Goal: Information Seeking & Learning: Learn about a topic

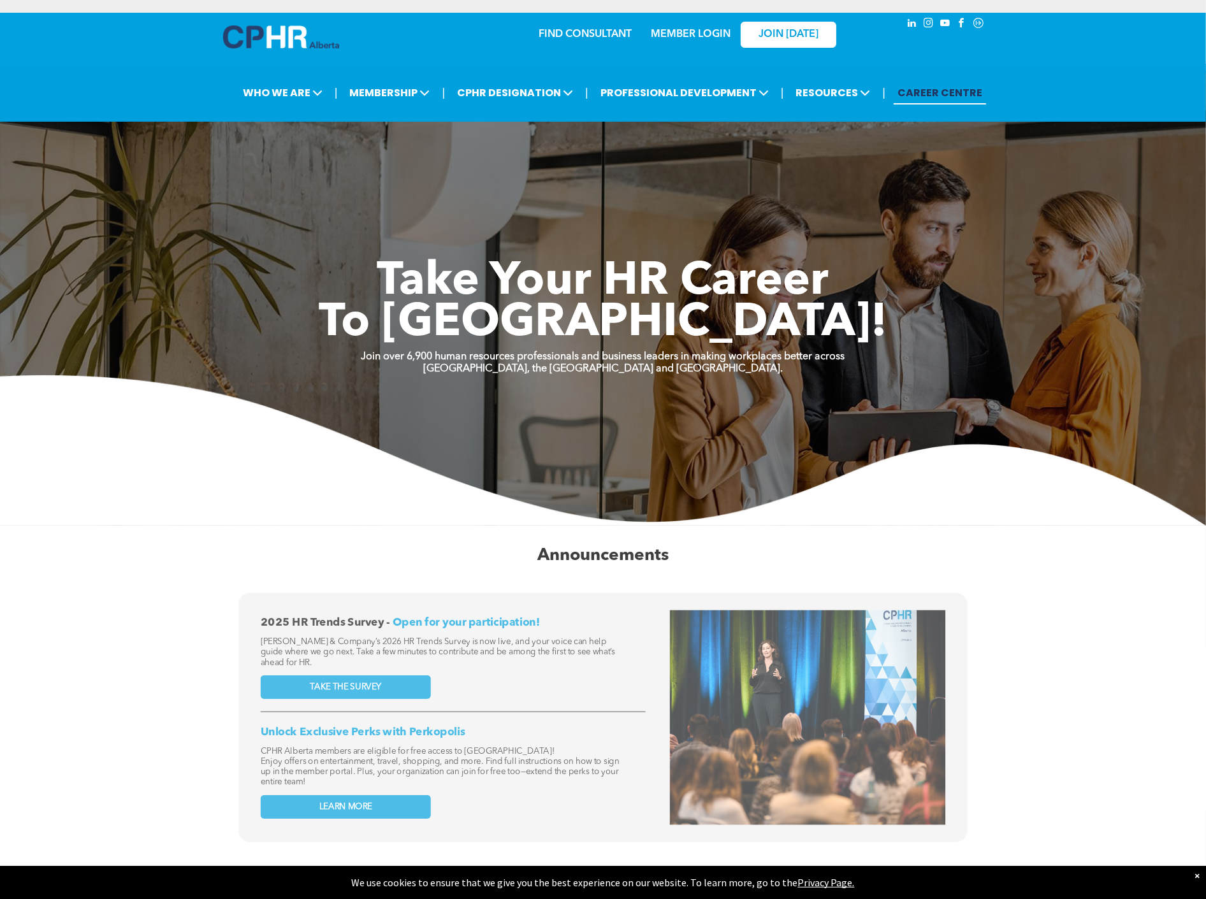
click at [693, 30] on link "MEMBER LOGIN" at bounding box center [691, 34] width 80 height 10
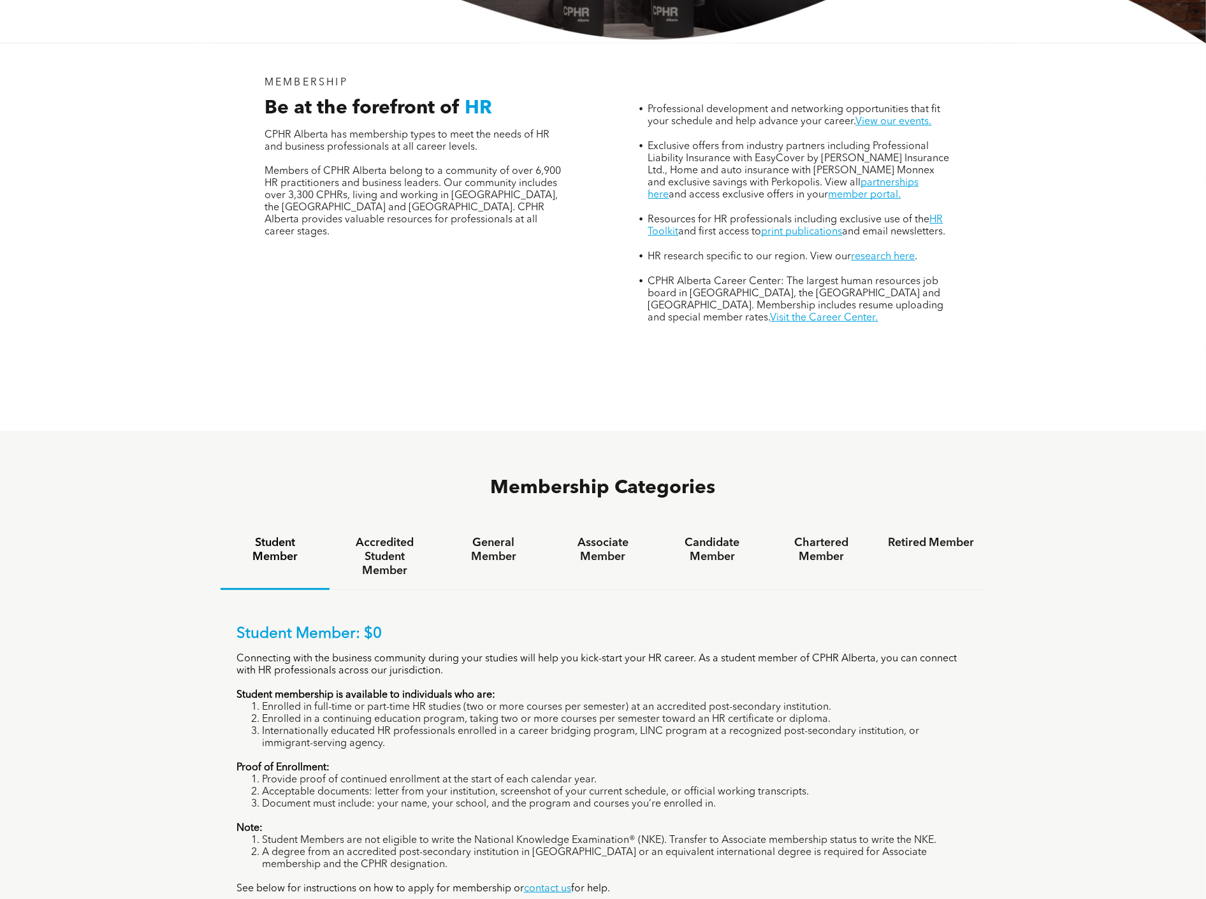
scroll to position [590, 0]
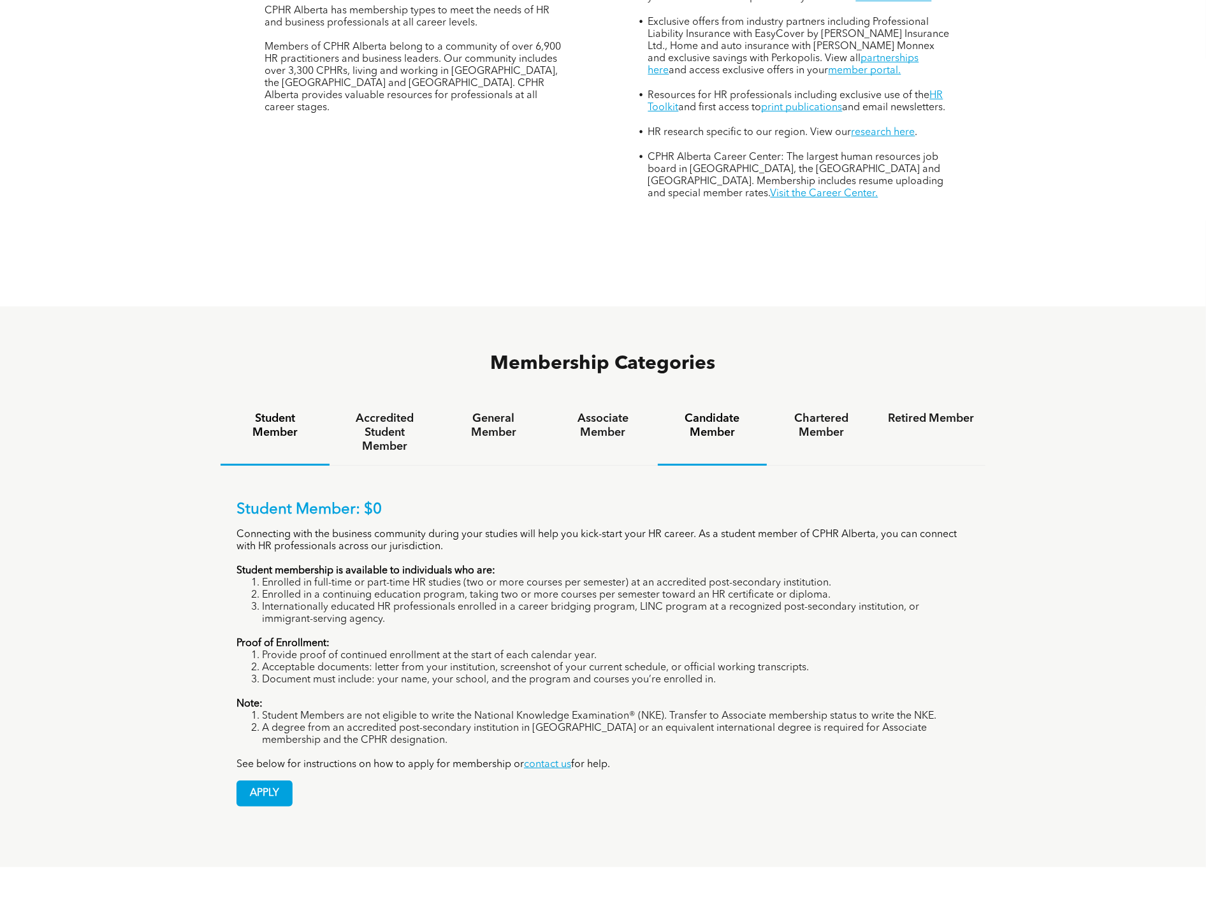
click at [708, 400] on div "Candidate Member" at bounding box center [712, 433] width 109 height 66
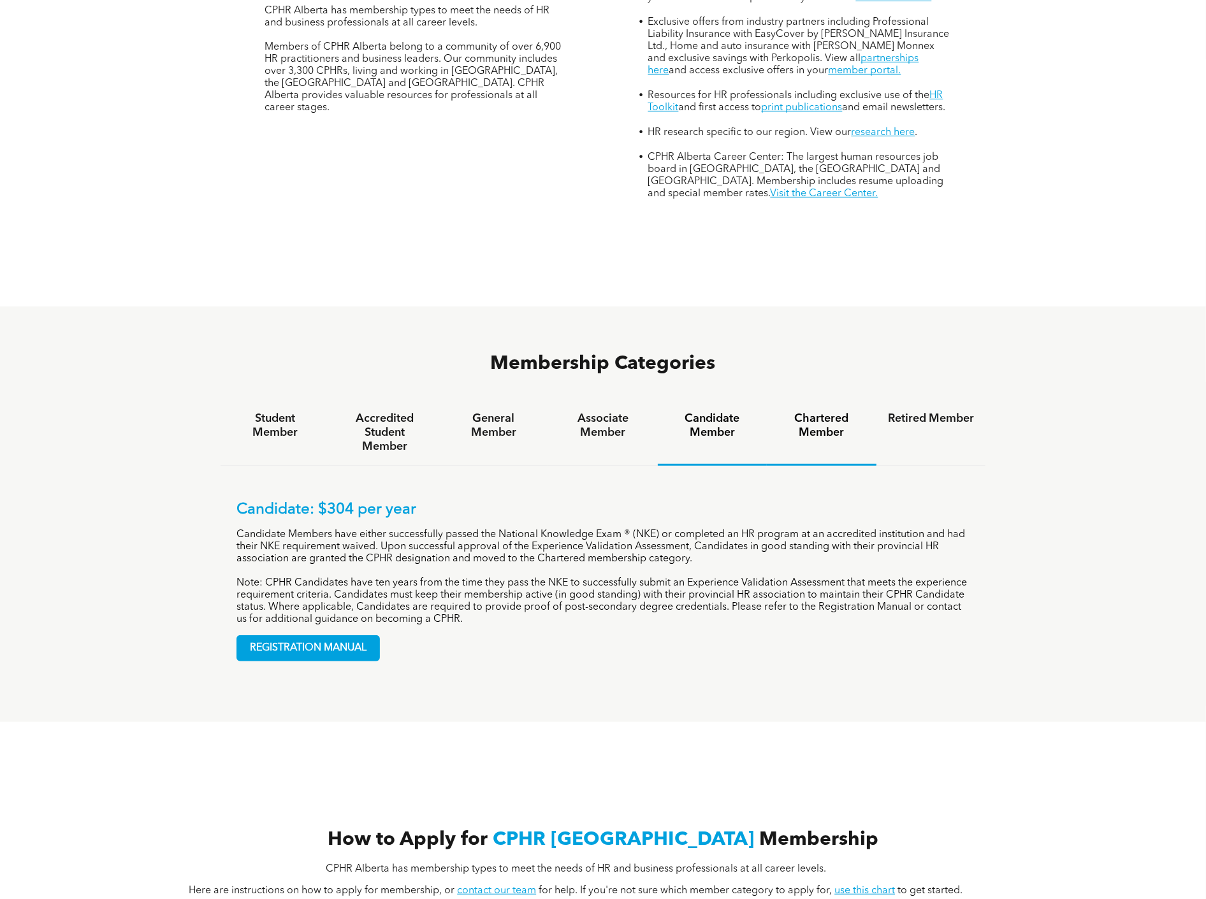
click at [818, 412] on h4 "Chartered Member" at bounding box center [821, 426] width 86 height 28
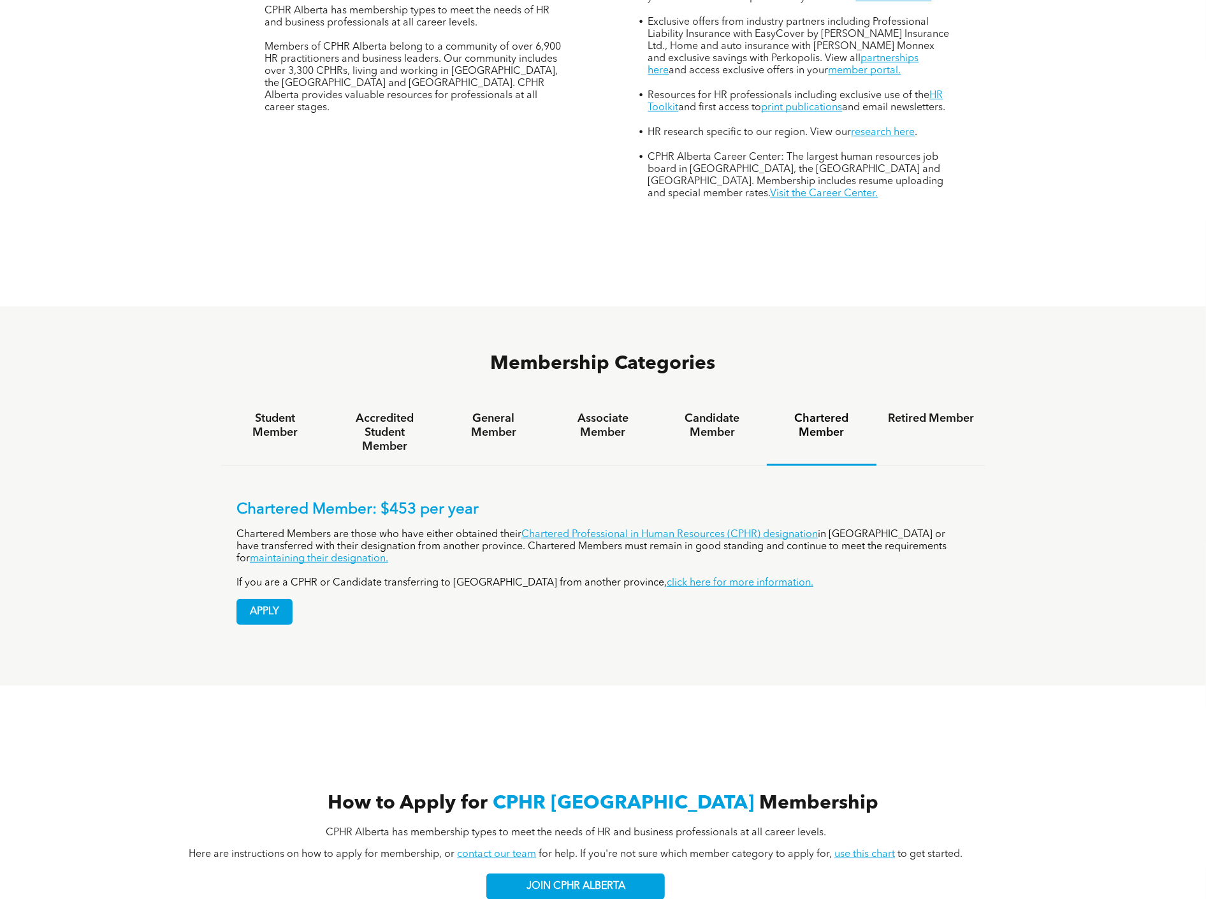
scroll to position [0, 0]
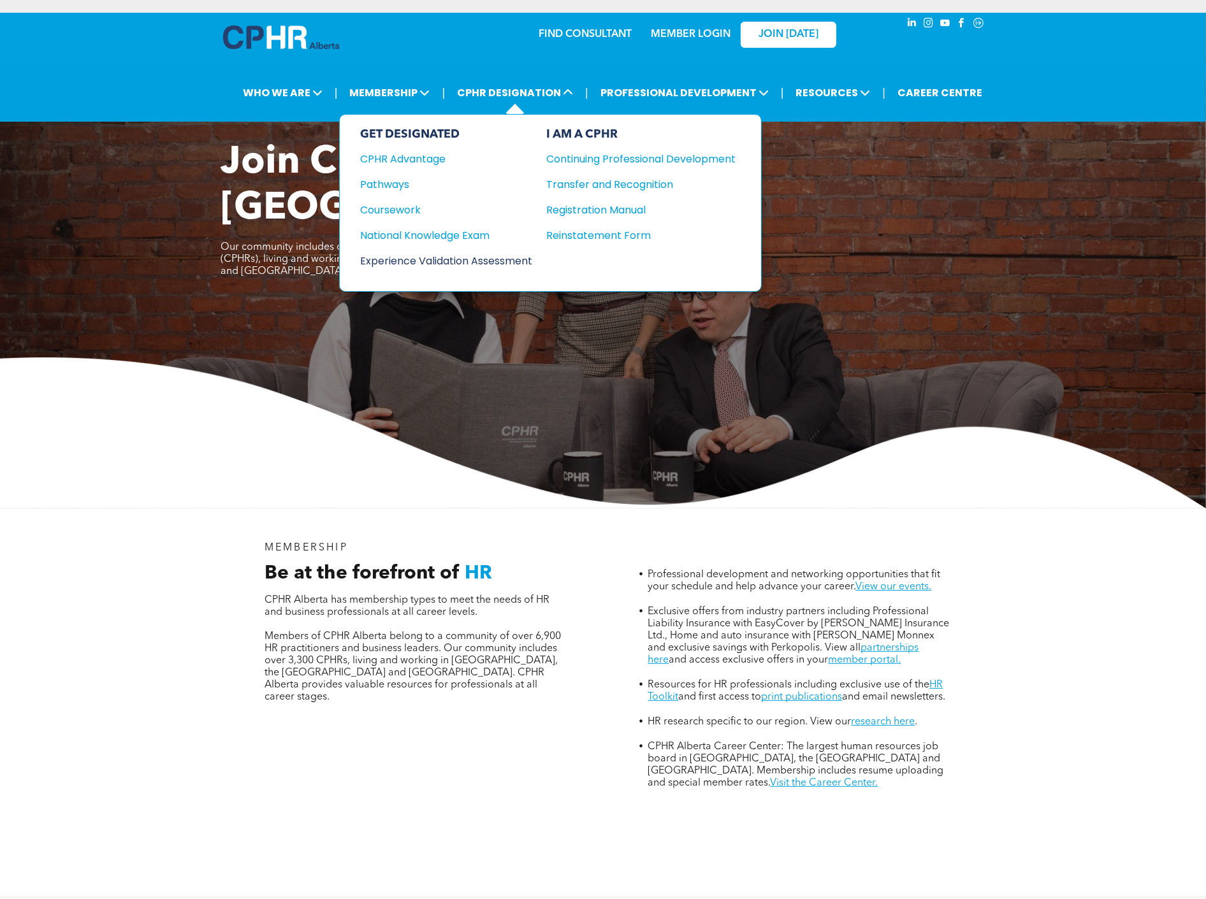
click at [411, 253] on div "Experience Validation Assessment" at bounding box center [437, 261] width 155 height 16
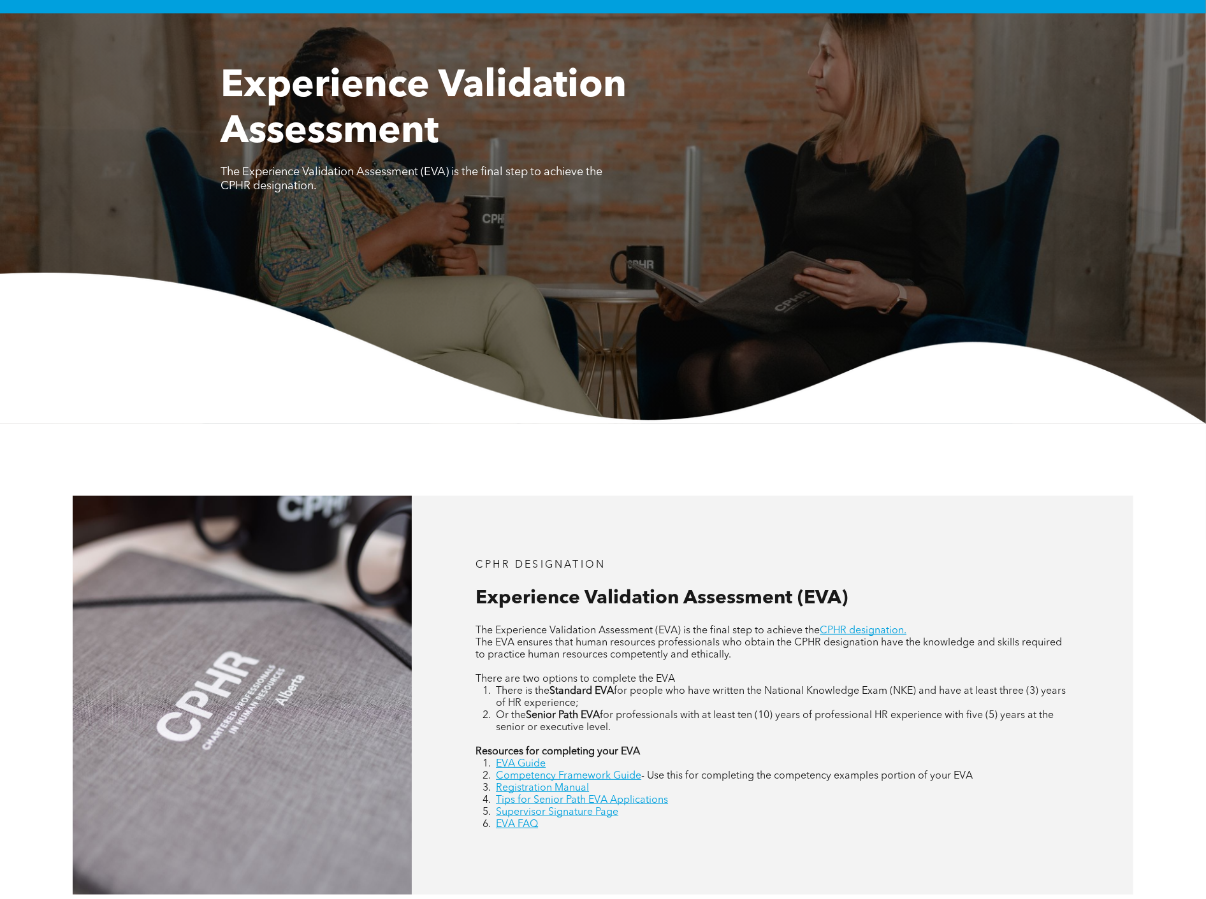
scroll to position [354, 0]
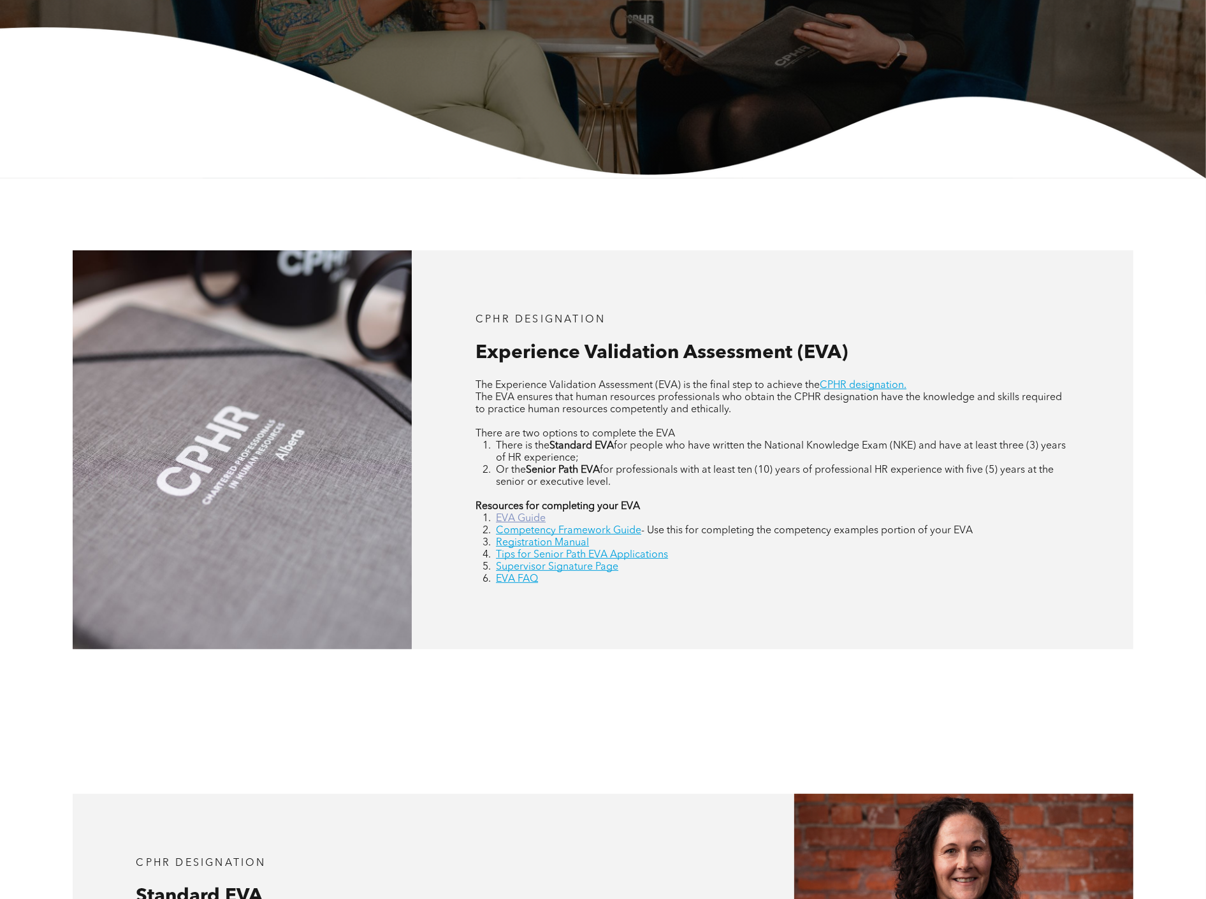
click at [533, 518] on link "EVA Guide" at bounding box center [521, 519] width 50 height 10
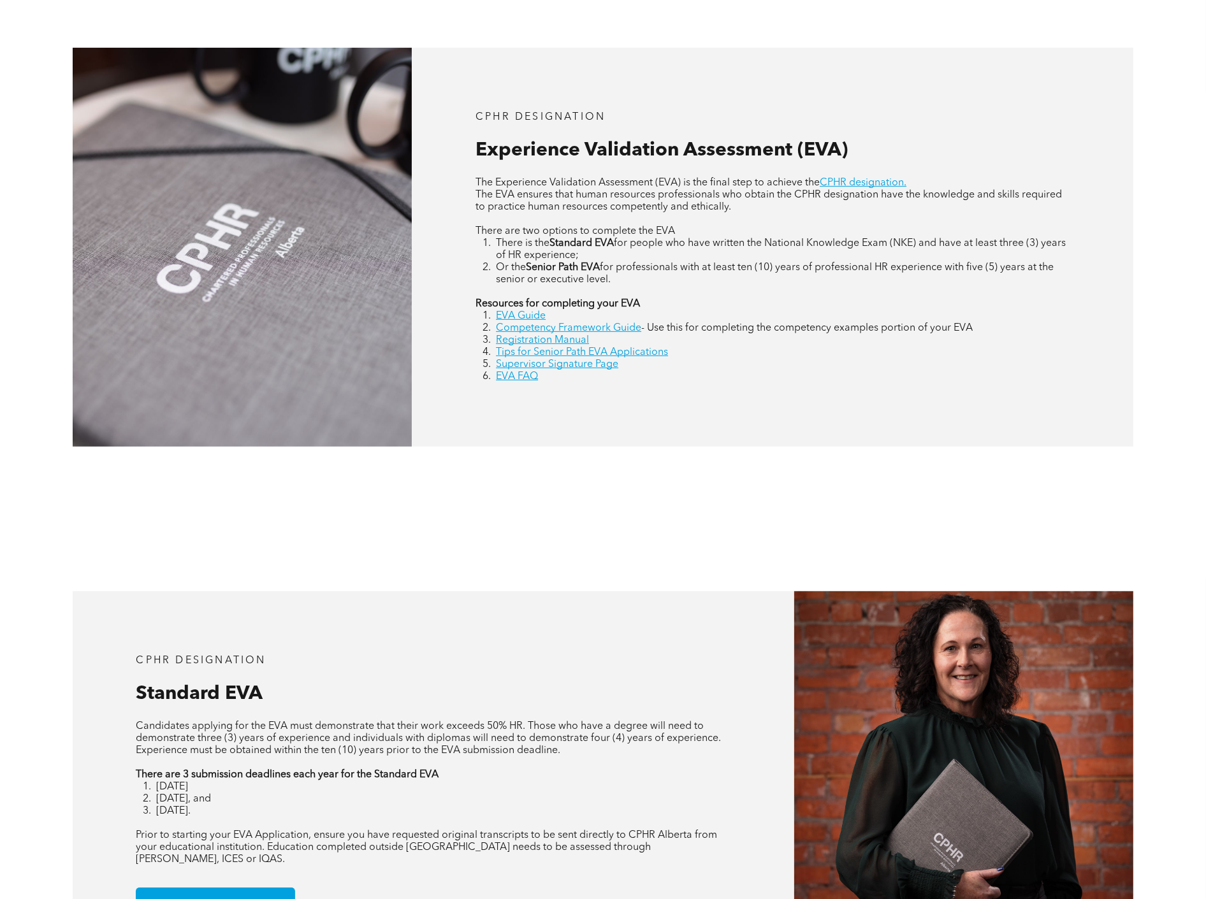
scroll to position [826, 0]
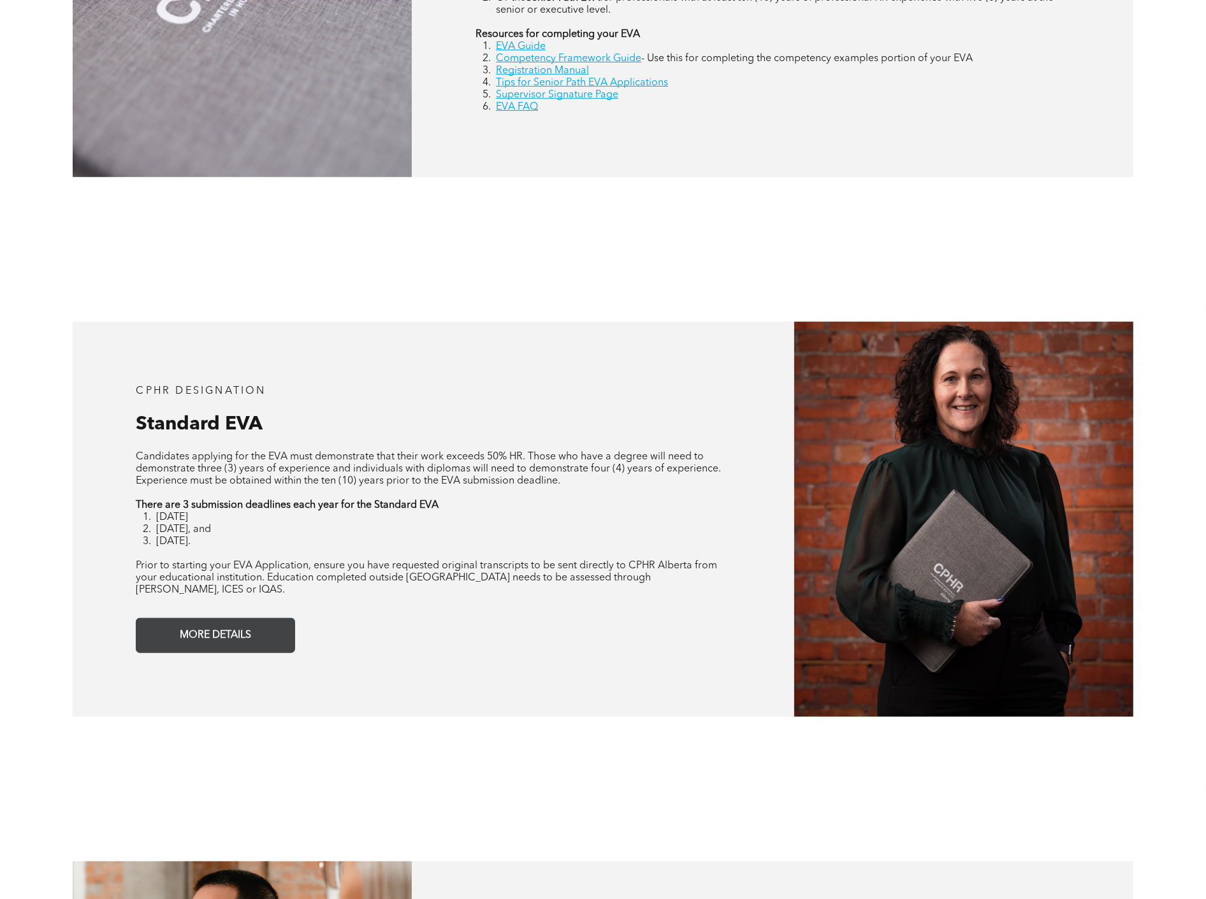
click at [260, 618] on link "MORE DETAILS" at bounding box center [215, 635] width 159 height 35
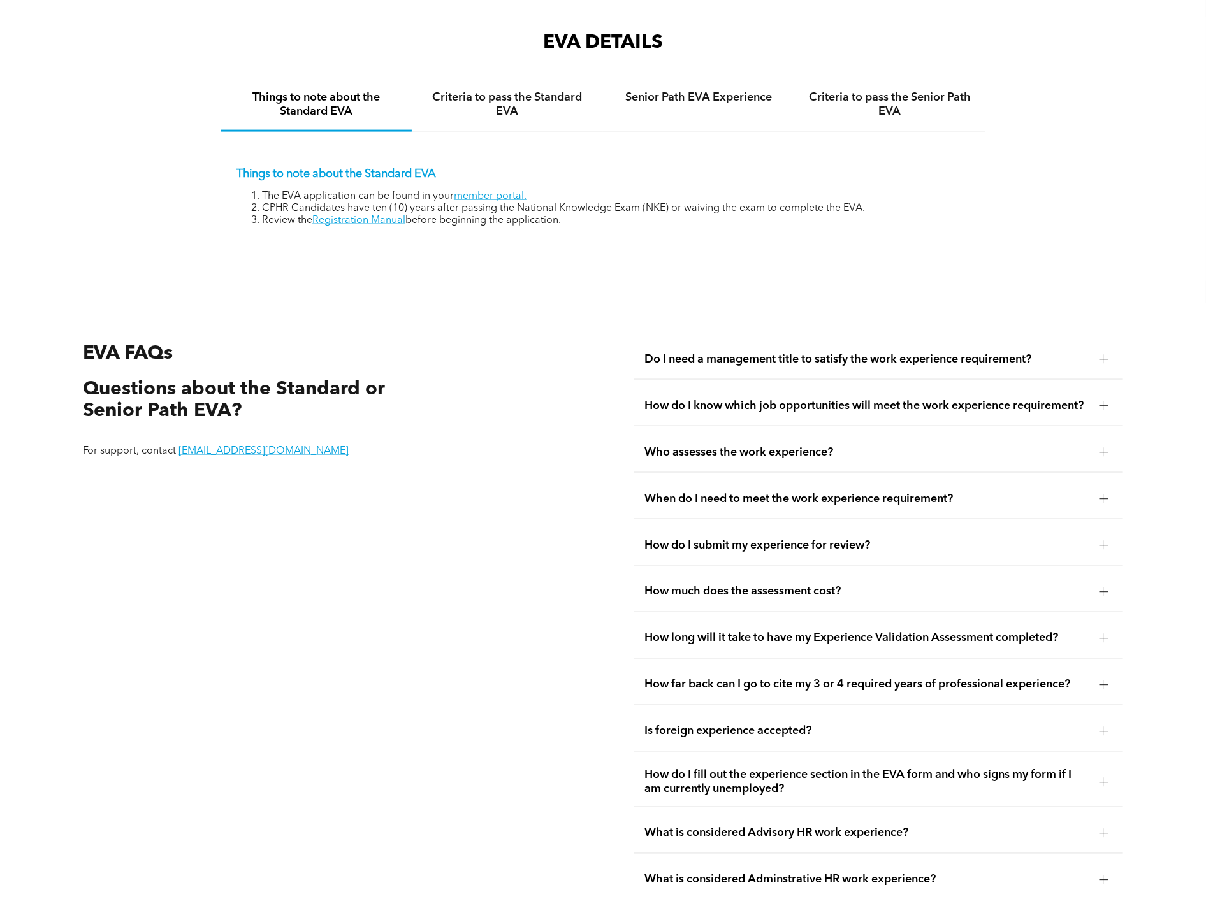
scroll to position [2128, 0]
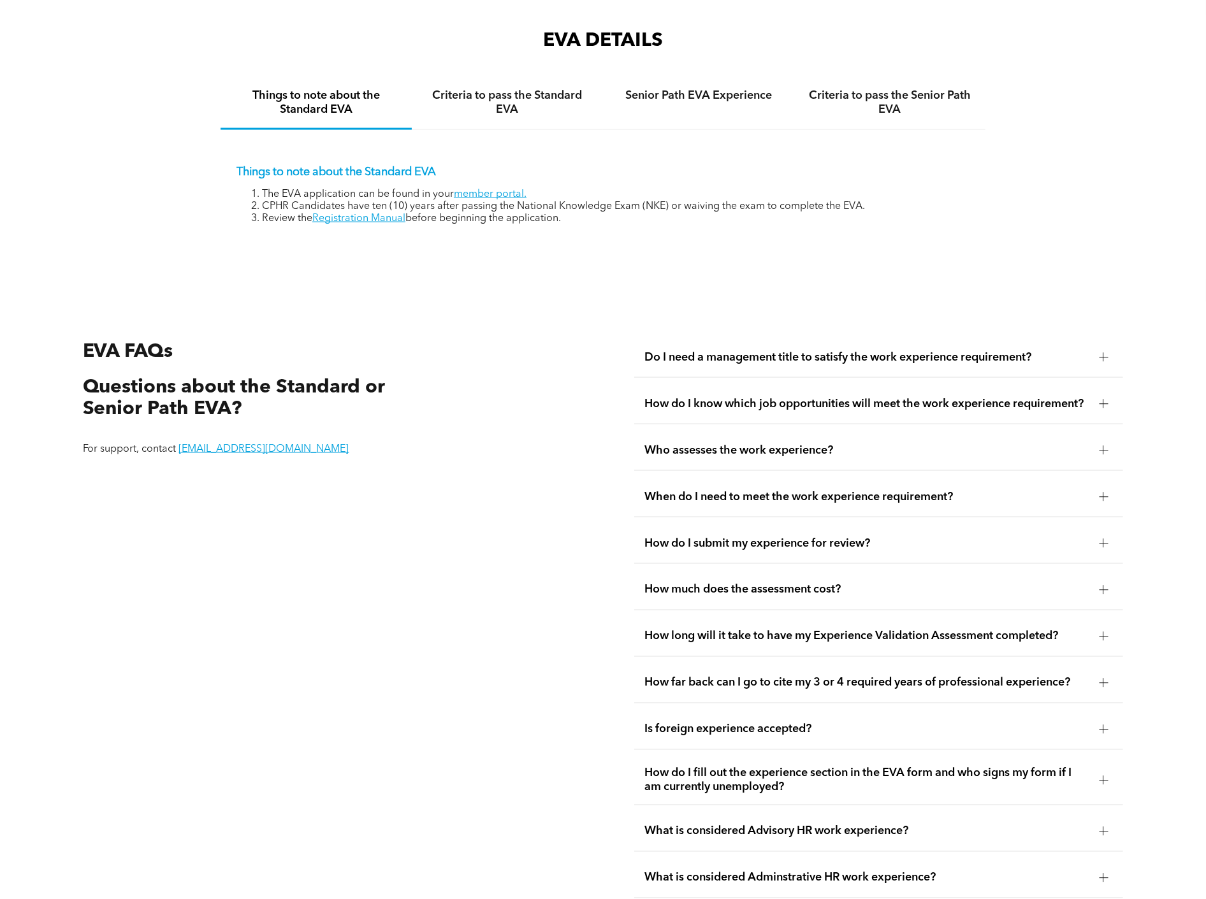
click at [728, 583] on span "How much does the assessment cost?" at bounding box center [866, 590] width 444 height 14
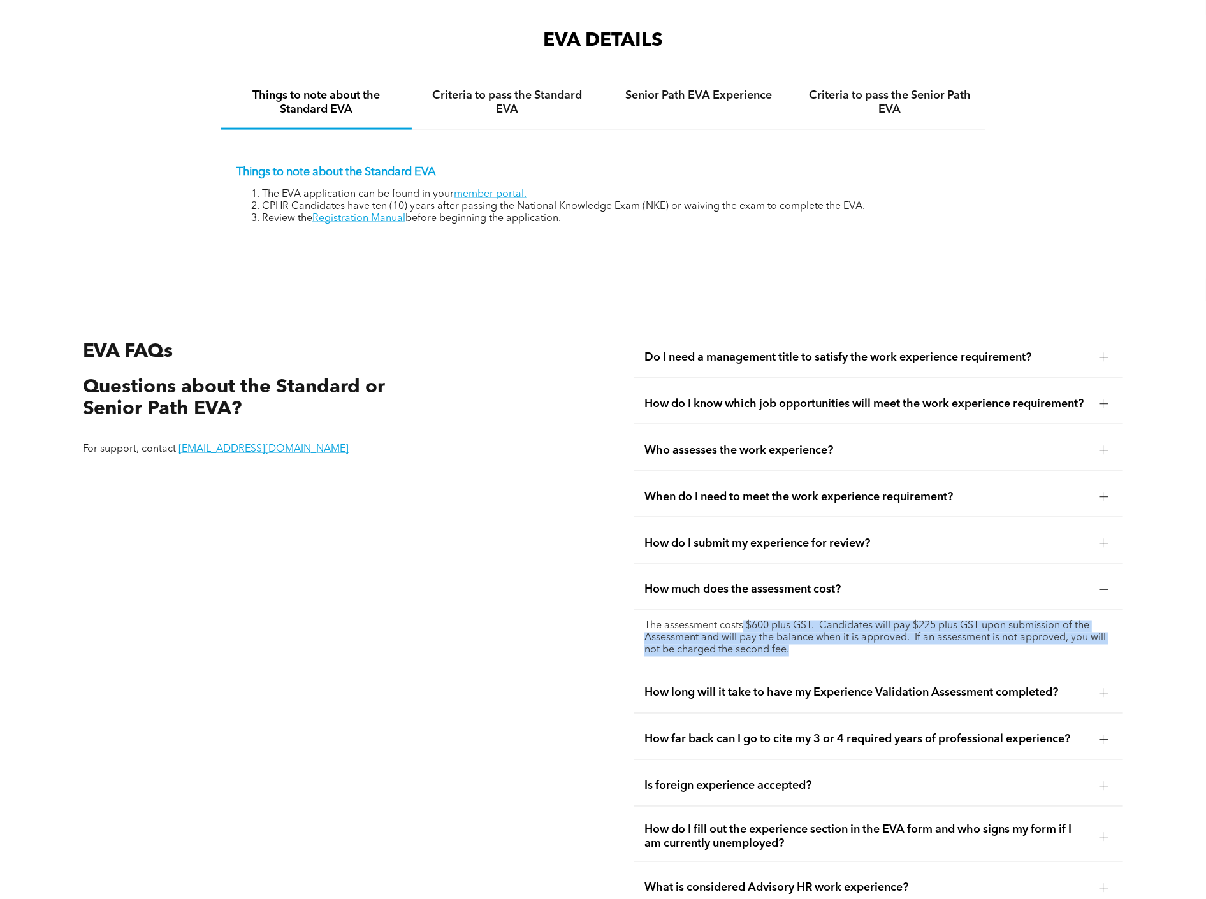
drag, startPoint x: 745, startPoint y: 618, endPoint x: 802, endPoint y: 636, distance: 60.1
click at [802, 636] on p "The assessment costs $600 plus GST. Candidates will pay $225 plus GST upon subm…" at bounding box center [878, 639] width 469 height 36
click at [805, 640] on p "The assessment costs $600 plus GST. Candidates will pay $225 plus GST upon subm…" at bounding box center [878, 639] width 469 height 36
click at [787, 644] on p "The assessment costs $600 plus GST. Candidates will pay $225 plus GST upon subm…" at bounding box center [878, 639] width 469 height 36
drag, startPoint x: 793, startPoint y: 643, endPoint x: 645, endPoint y: 614, distance: 150.6
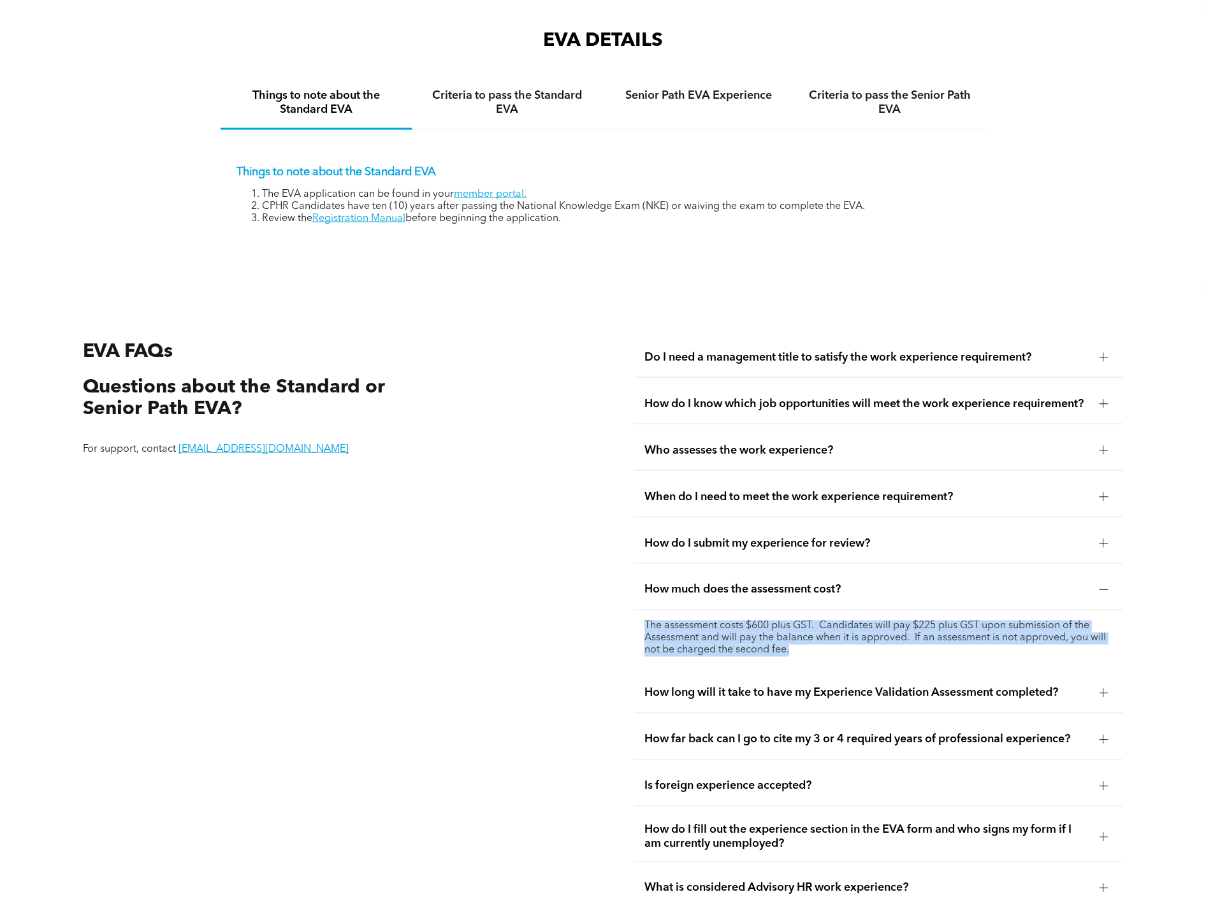
click at [645, 621] on p "The assessment costs $600 plus GST. Candidates will pay $225 plus GST upon subm…" at bounding box center [878, 639] width 469 height 36
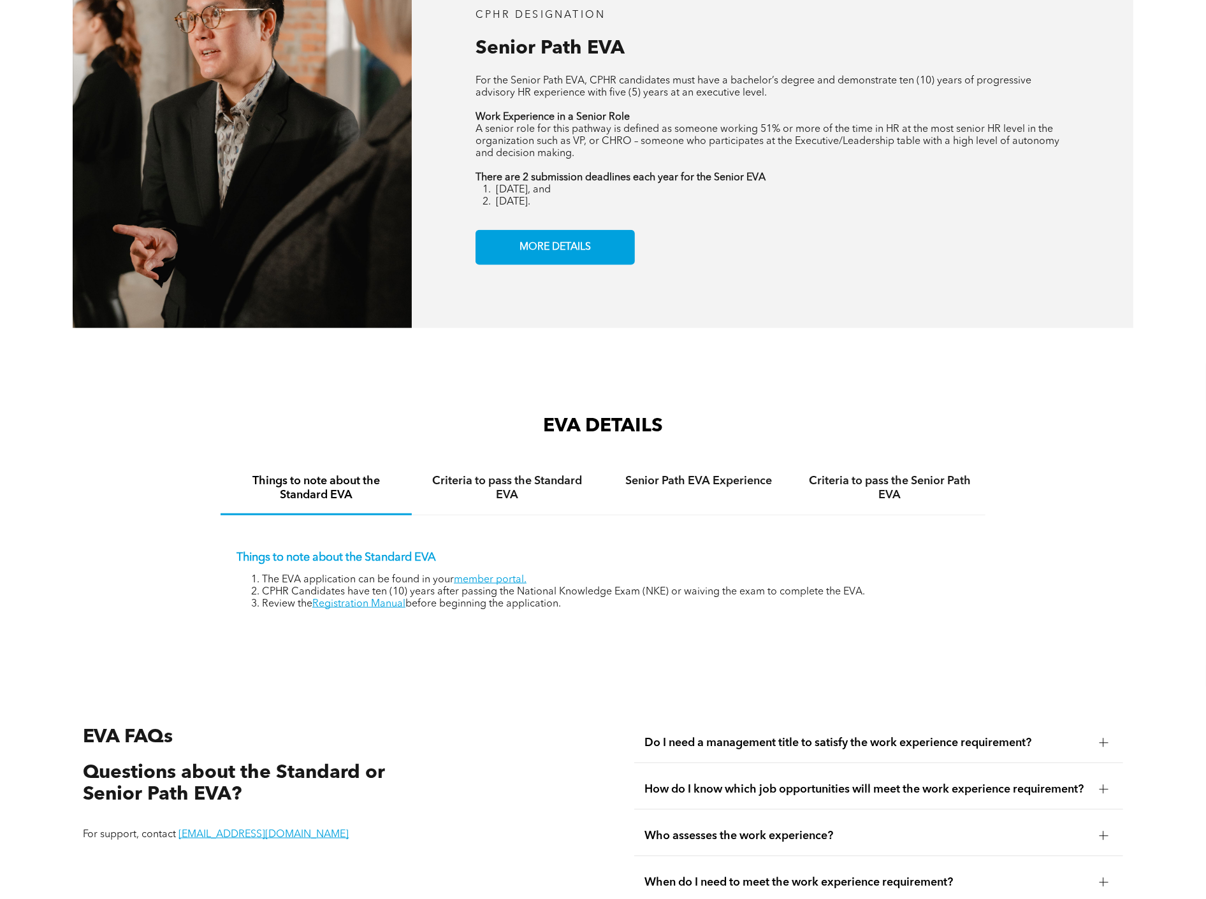
scroll to position [1655, 0]
